Goal: Find specific page/section: Find specific page/section

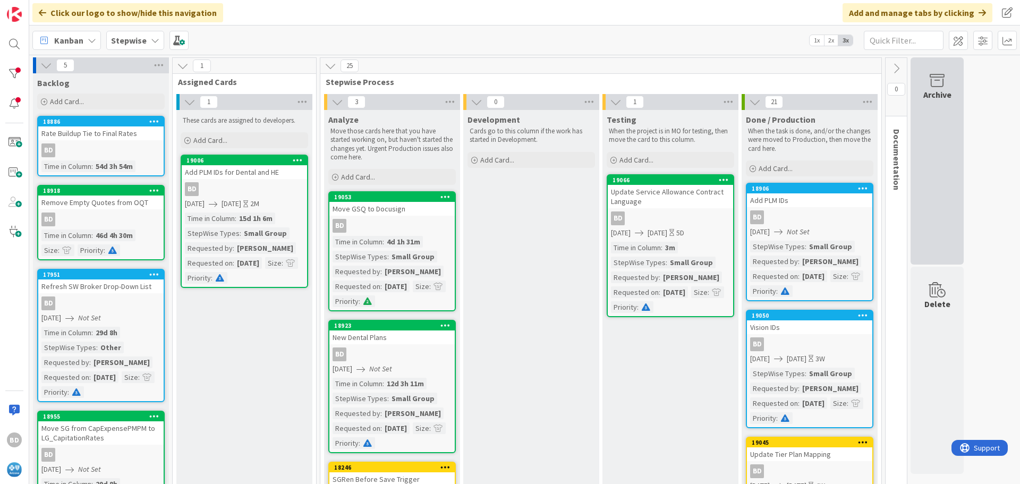
click at [943, 95] on div "Archive" at bounding box center [937, 94] width 28 height 13
click at [938, 84] on icon at bounding box center [937, 80] width 40 height 15
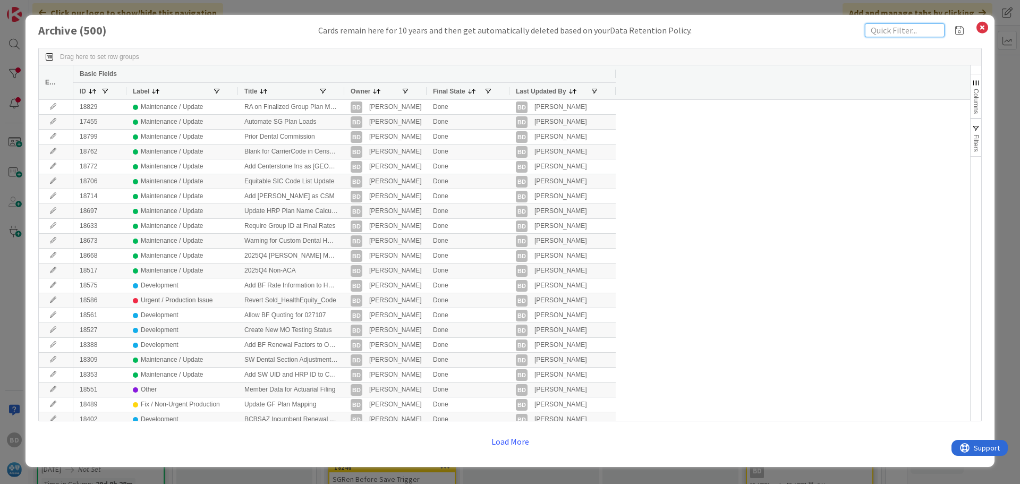
click at [888, 33] on input "text" at bounding box center [905, 30] width 80 height 14
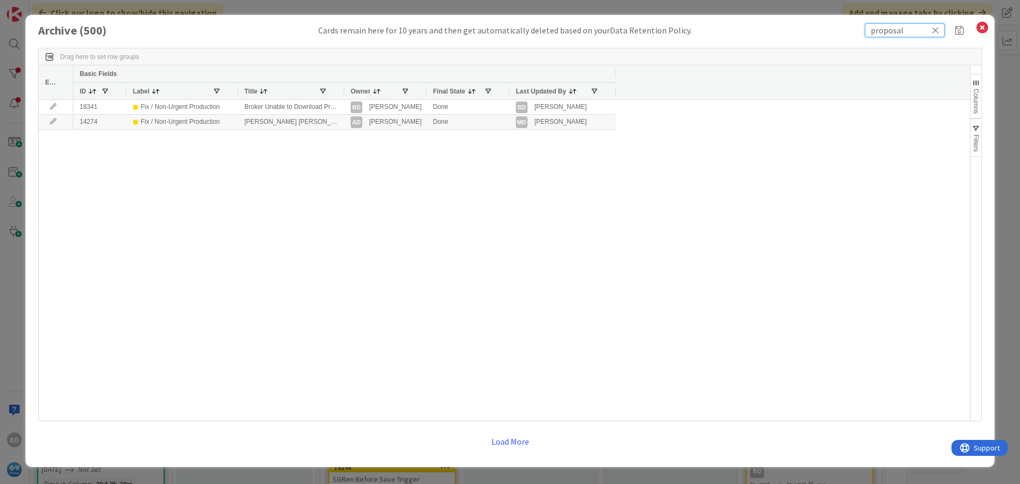
drag, startPoint x: 910, startPoint y: 31, endPoint x: 866, endPoint y: 29, distance: 44.7
click at [866, 29] on input "proposal" at bounding box center [905, 30] width 80 height 14
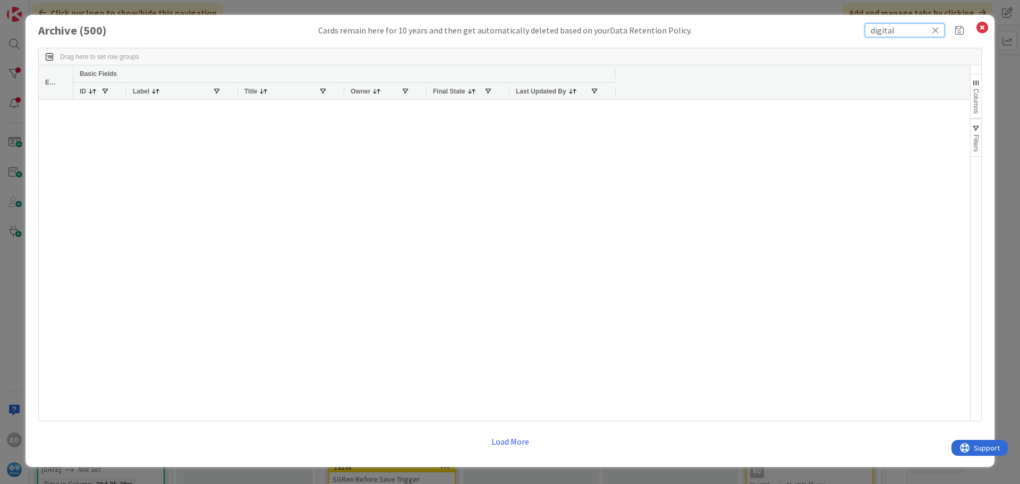
drag, startPoint x: 893, startPoint y: 34, endPoint x: 863, endPoint y: 30, distance: 30.6
click at [863, 30] on div "Archive ( 500 ) Cards remain here for 10 years and then get automatically delet…" at bounding box center [510, 30] width 944 height 14
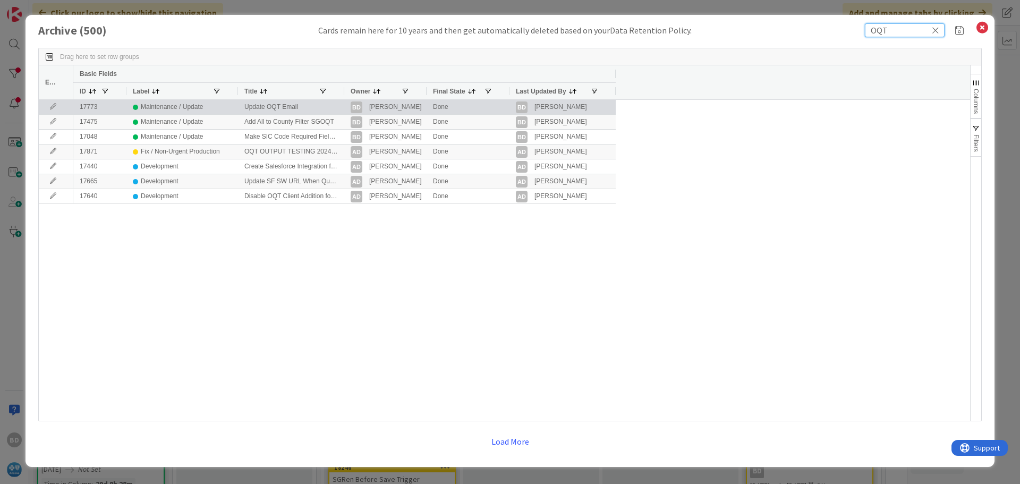
type input "OQT"
click at [53, 105] on icon at bounding box center [53, 107] width 16 height 6
